Goal: Communication & Community: Share content

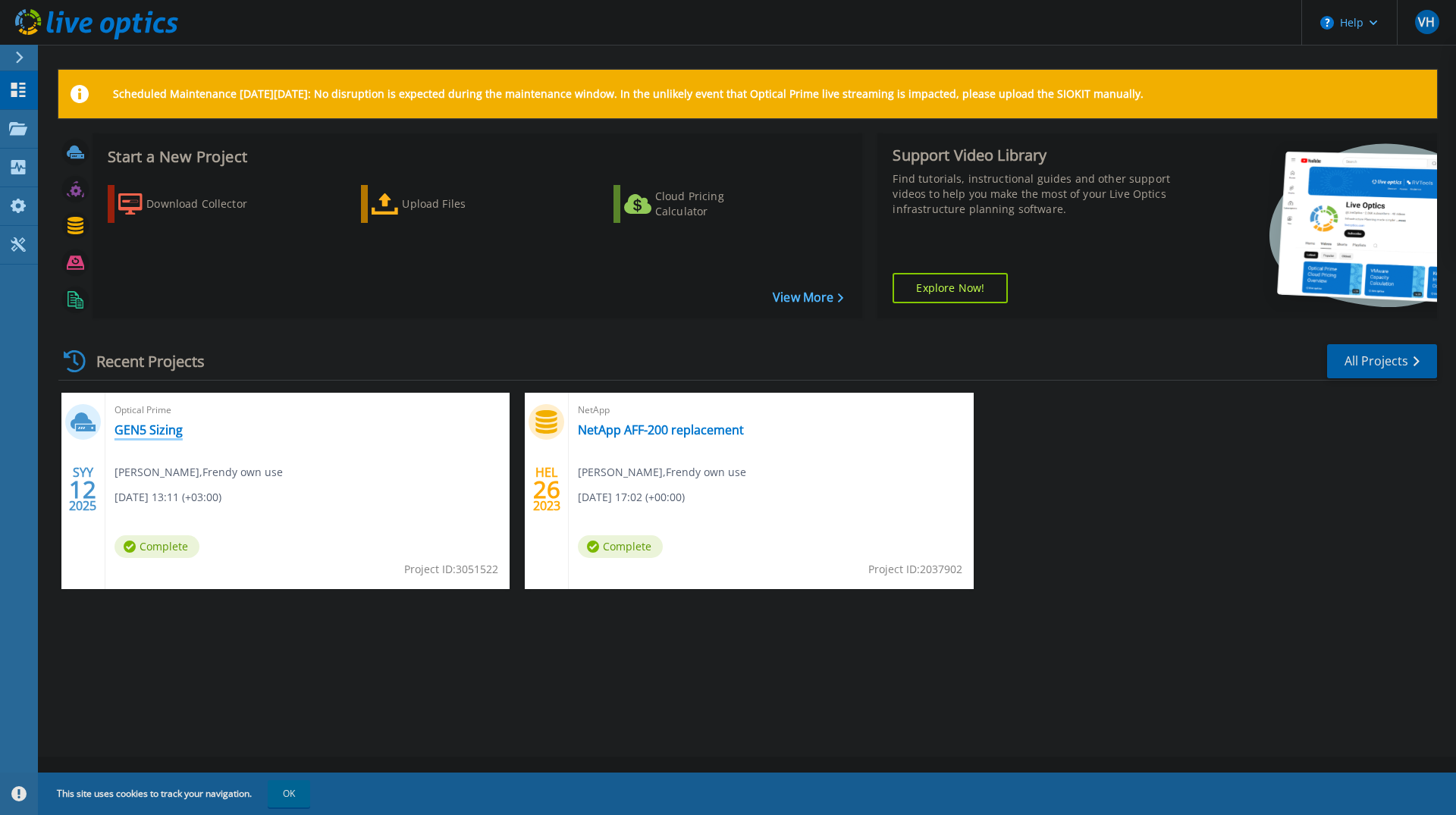
click at [144, 435] on link "GEN5 Sizing" at bounding box center [148, 430] width 68 height 15
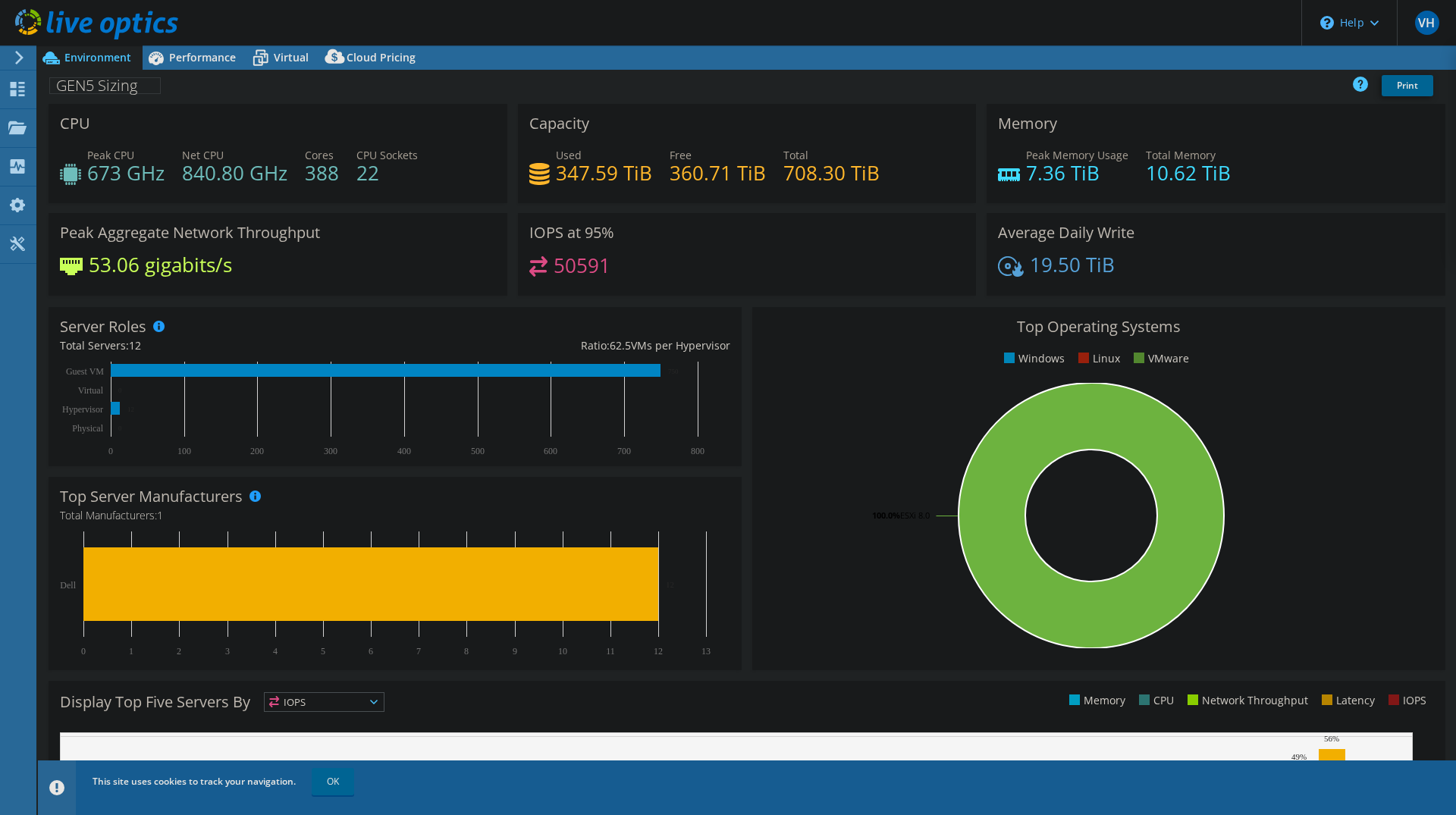
select select "EUFrankfurt"
select select "EUR"
click at [1258, 65] on link "Share" at bounding box center [1267, 58] width 62 height 23
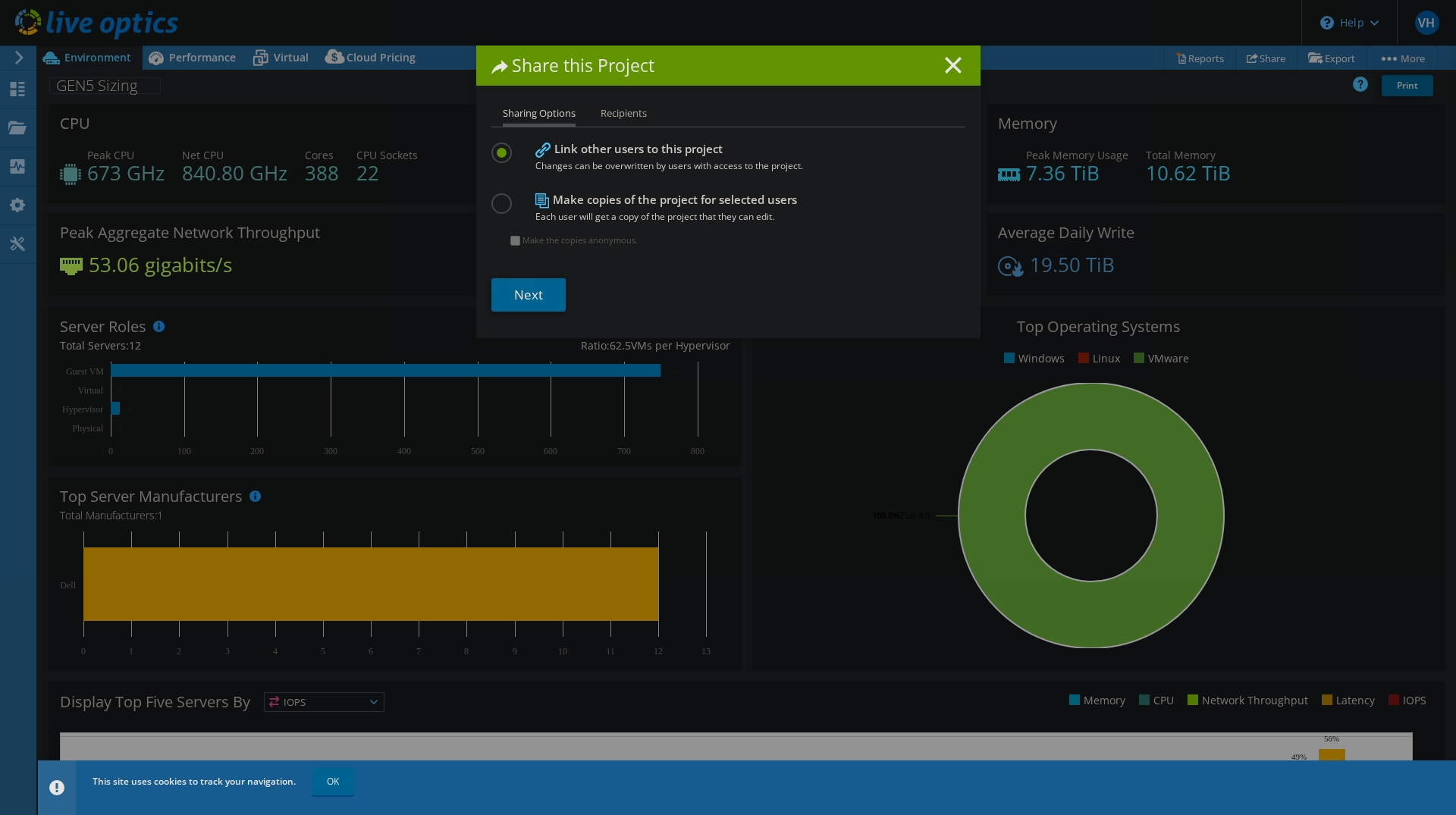
click at [582, 198] on h4 "Make copies of the project for selected users Each user will get a copy of the …" at bounding box center [725, 208] width 380 height 34
click at [495, 146] on label at bounding box center [504, 144] width 26 height 4
click at [0, 0] on input "radio" at bounding box center [0, 0] width 0 height 0
click at [616, 113] on li "Recipients" at bounding box center [624, 114] width 46 height 19
click at [515, 292] on link "Next" at bounding box center [528, 295] width 74 height 34
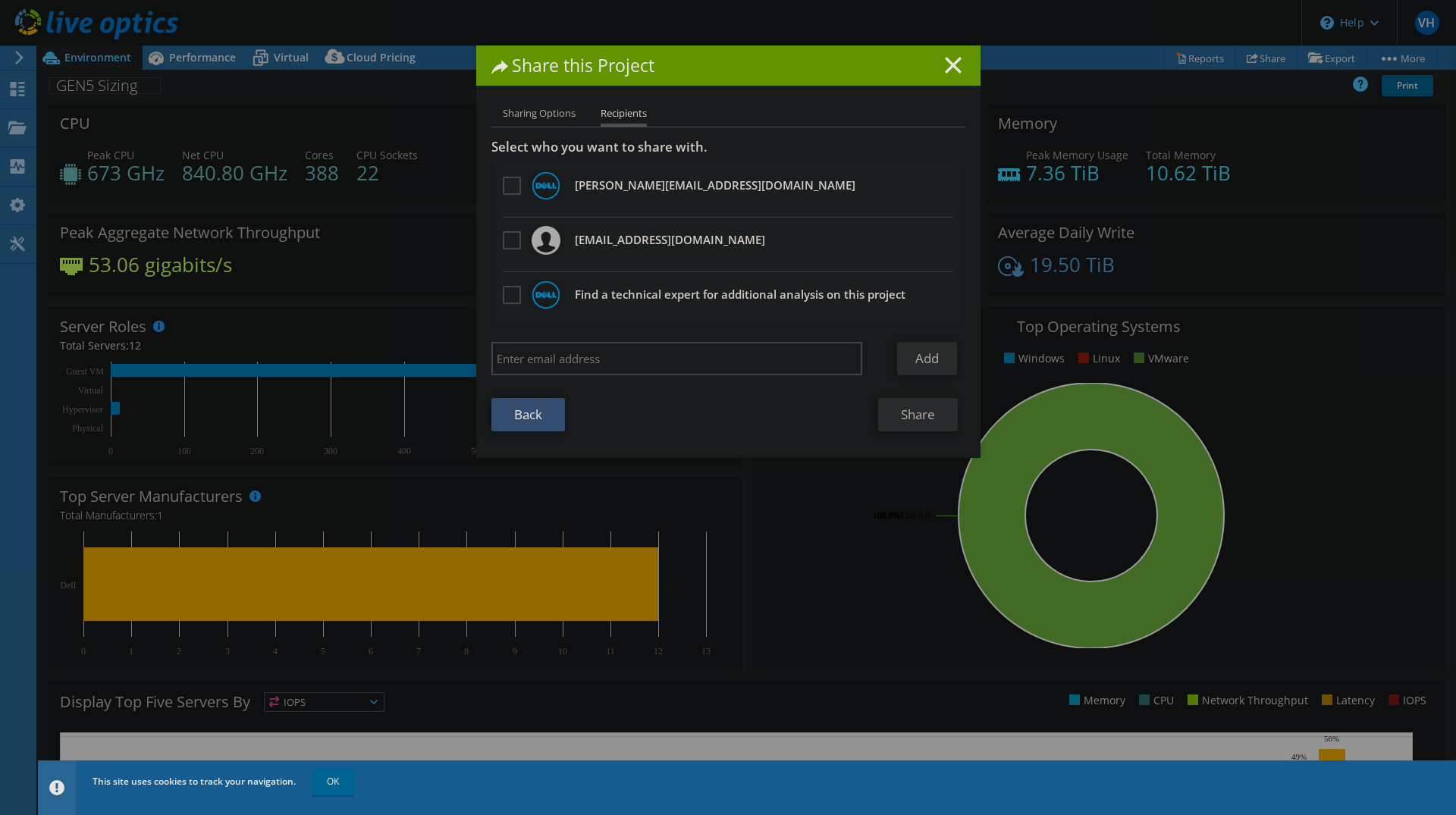
click at [503, 185] on label at bounding box center [514, 185] width 22 height 18
click at [0, 0] on input "checkbox" at bounding box center [0, 0] width 0 height 0
click at [543, 364] on input "search" at bounding box center [677, 359] width 372 height 34
click at [577, 358] on input "search" at bounding box center [677, 359] width 372 height 34
paste input "mikko.lehtonen@dell.com"
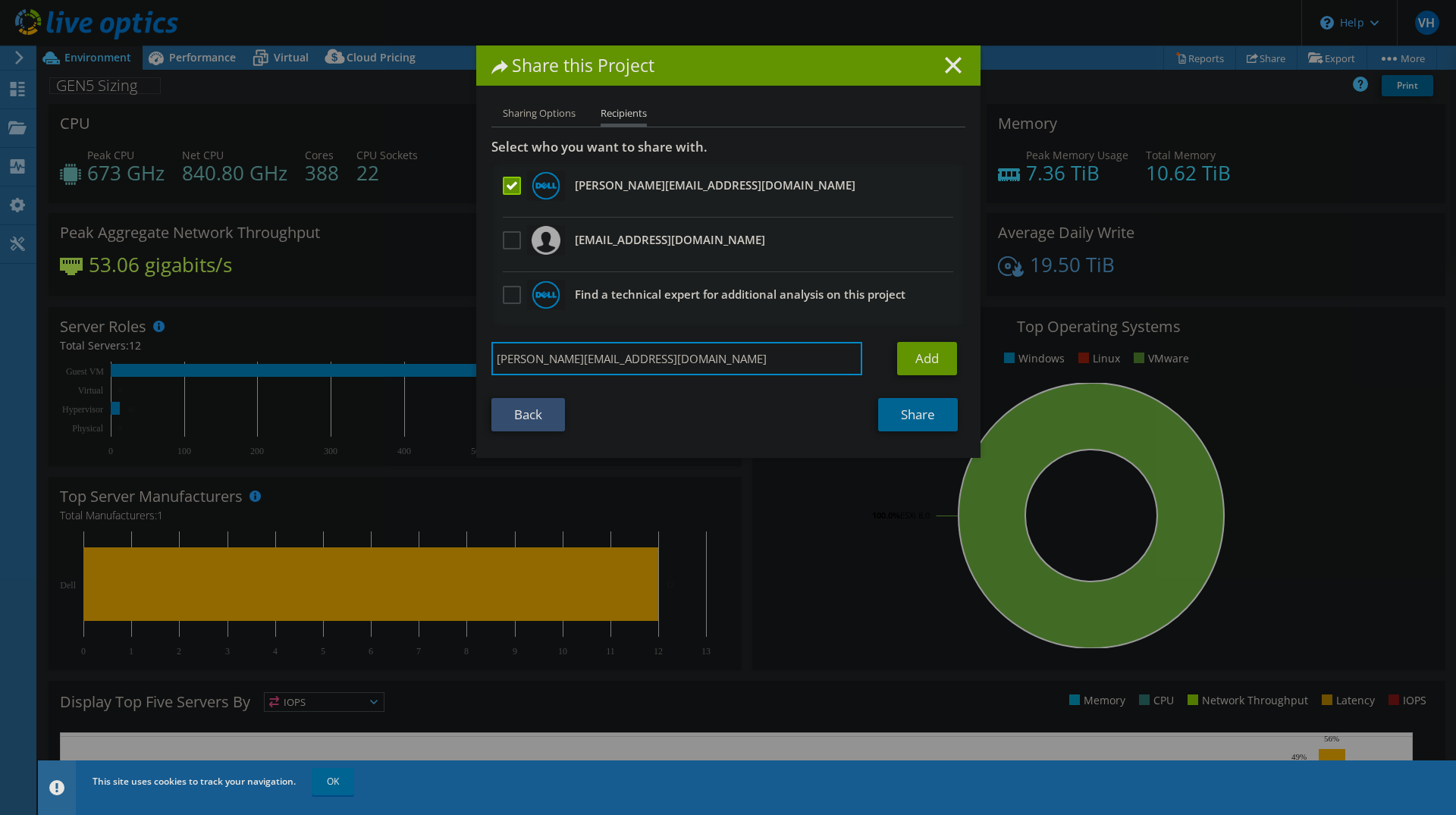
type input "mikko.lehtonen@dell.com"
click at [507, 184] on label at bounding box center [514, 185] width 22 height 18
click at [0, 0] on input "checkbox" at bounding box center [0, 0] width 0 height 0
click at [720, 370] on input "mikko.lehtonen@dell.com" at bounding box center [677, 359] width 372 height 34
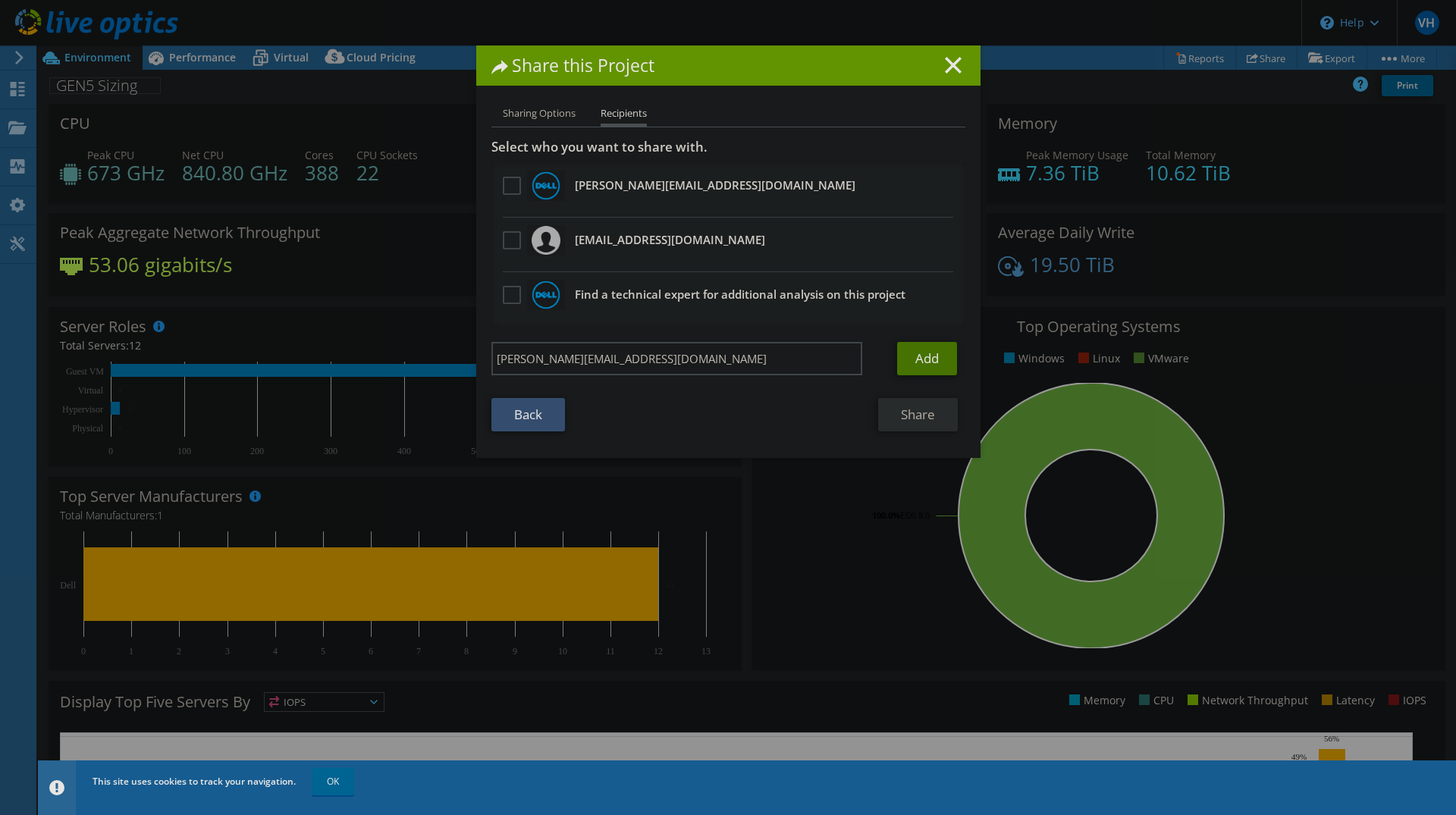
click at [927, 367] on link "Add" at bounding box center [927, 359] width 60 height 34
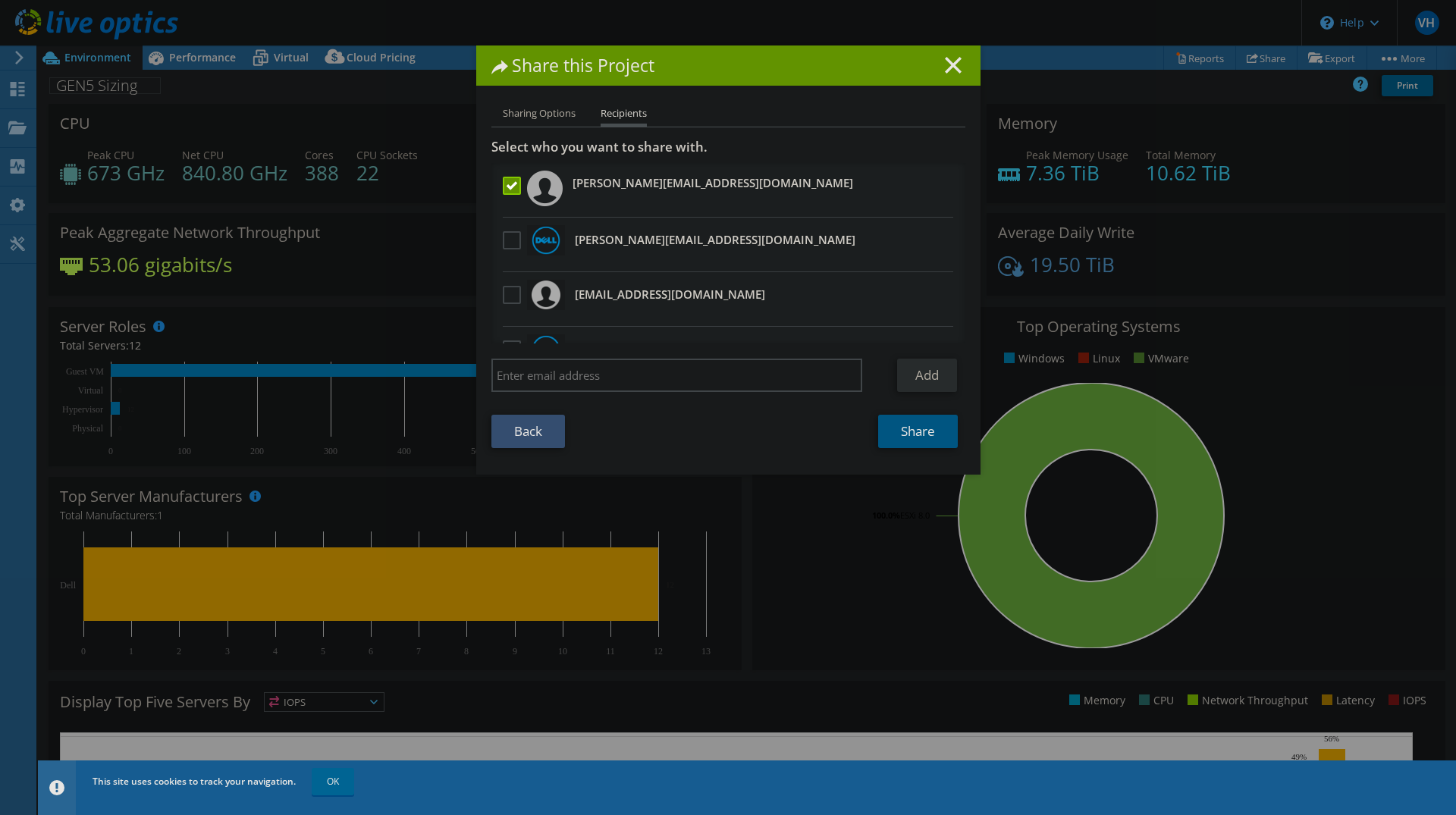
click at [899, 439] on link "Share" at bounding box center [918, 431] width 80 height 34
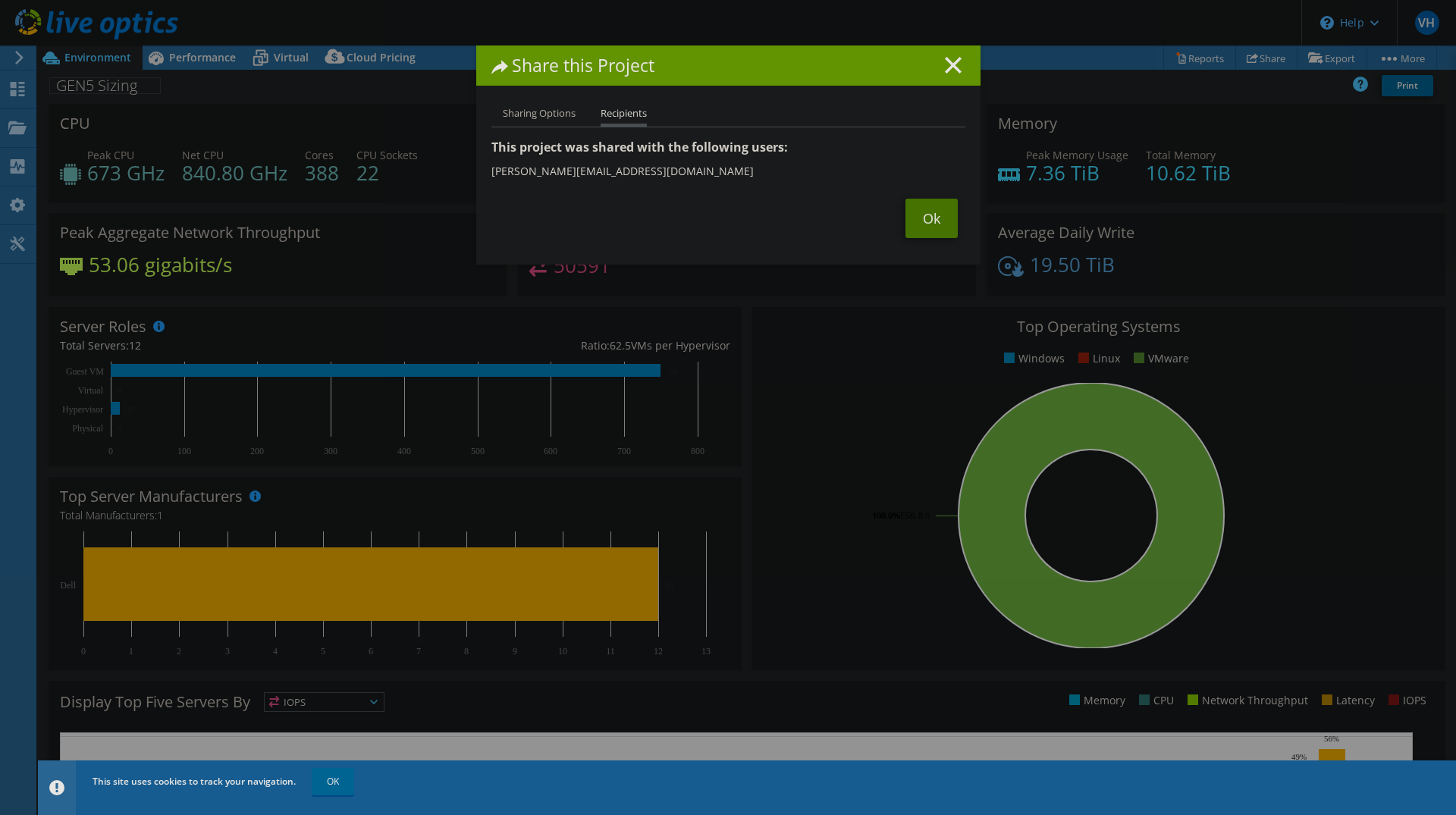
click at [921, 221] on link "Ok" at bounding box center [931, 218] width 52 height 39
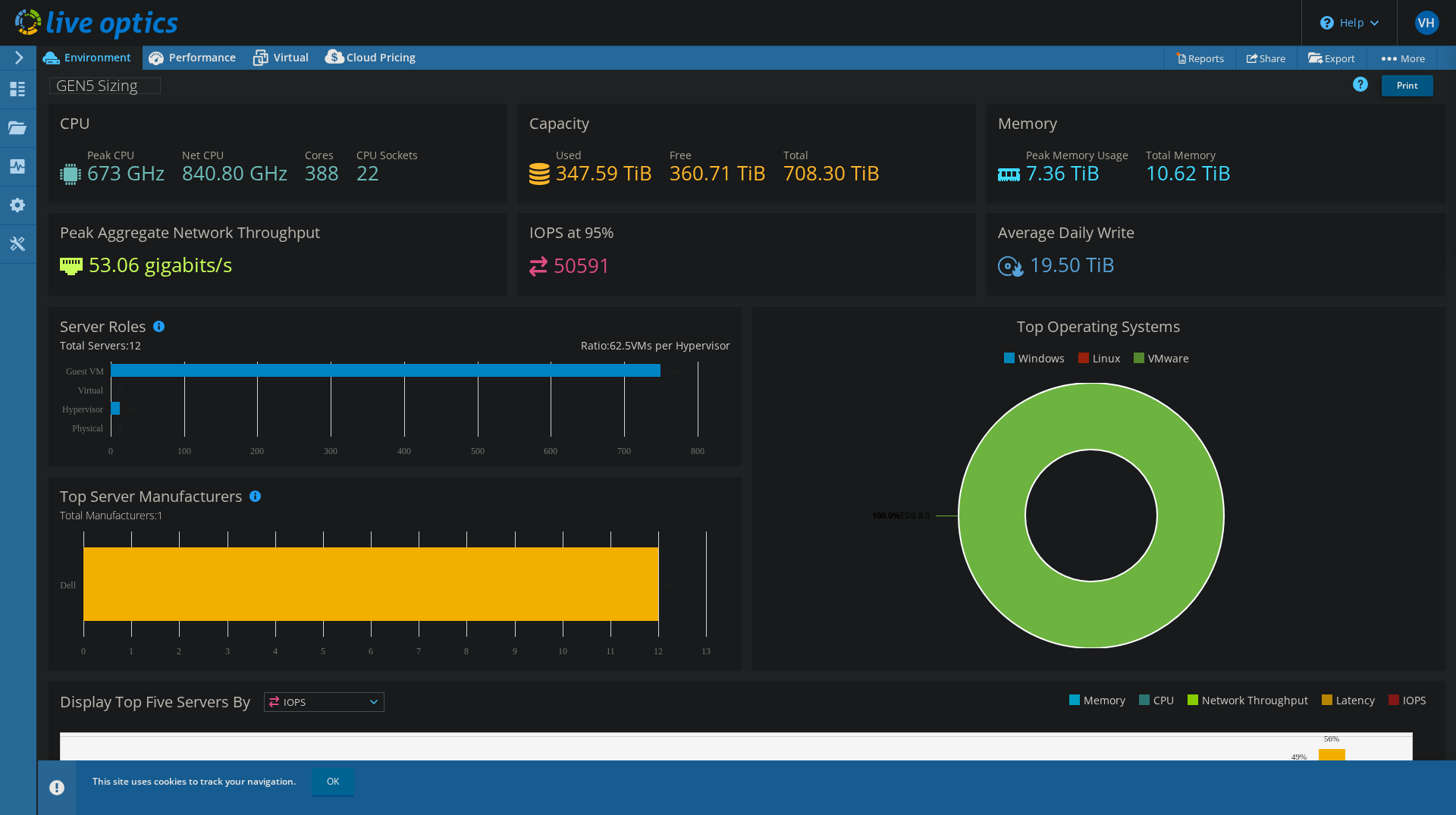
click at [1410, 90] on link "Print" at bounding box center [1407, 85] width 52 height 22
